Goal: Task Accomplishment & Management: Manage account settings

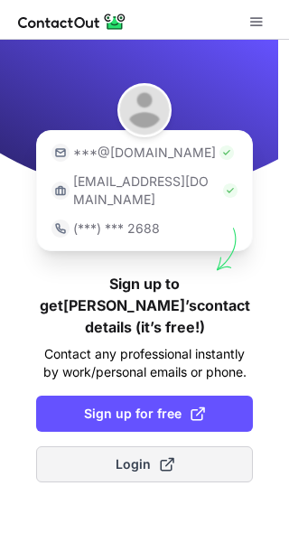
click at [228, 447] on button "Login" at bounding box center [144, 465] width 217 height 36
